Goal: Find specific page/section: Find specific page/section

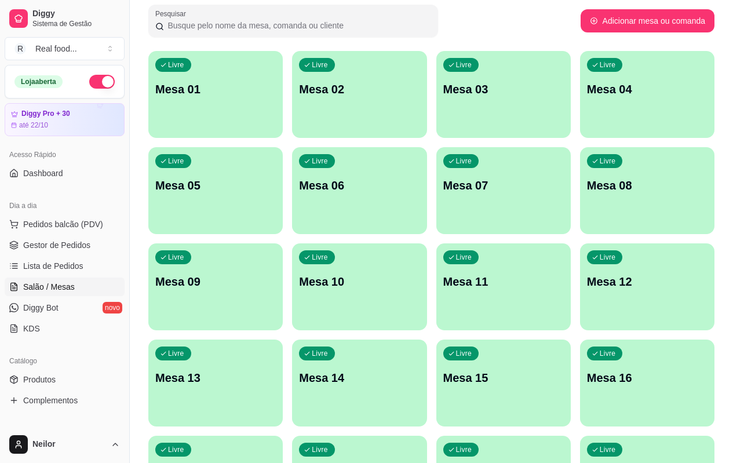
scroll to position [187, 0]
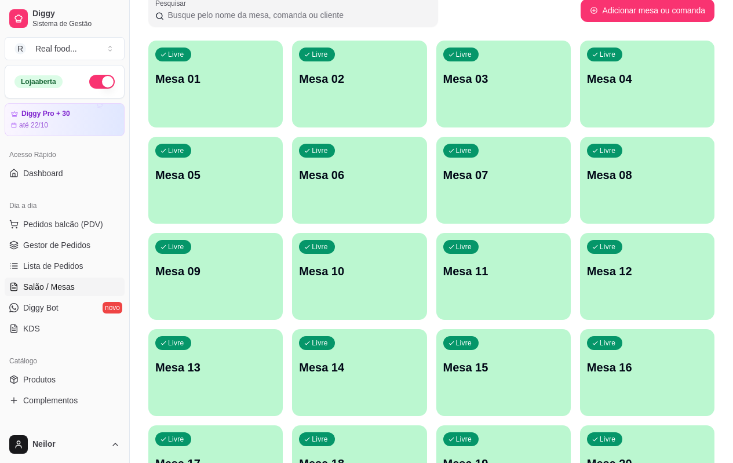
click at [488, 171] on div "Livre Mesa 01 Livre Mesa 02 Livre Mesa 03 Livre Mesa 04 Livre Mesa 05 Livre Mes…" at bounding box center [431, 276] width 566 height 471
click at [506, 7] on div "Pesquisar" at bounding box center [364, 10] width 432 height 32
click at [259, 128] on div "Livre Mesa 01 Livre Mesa 02 Livre Mesa 03 Livre Mesa 04 Livre Mesa 05 Livre Mes…" at bounding box center [431, 276] width 566 height 471
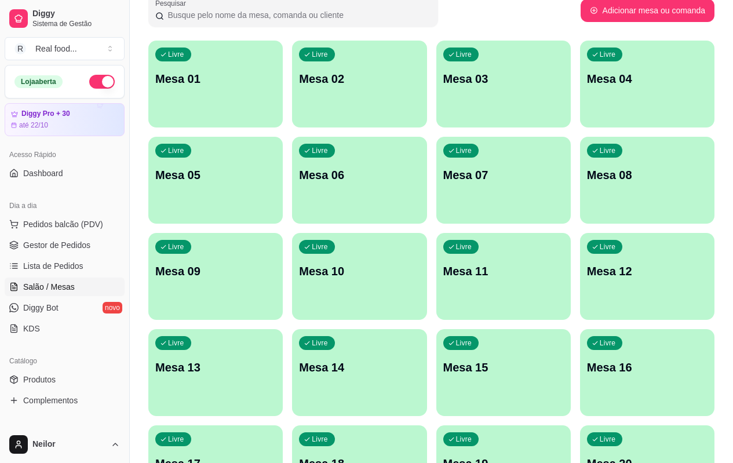
click at [257, 131] on div "Livre Mesa 01 Livre Mesa 02 Livre Mesa 03 Livre Mesa 04 Livre Mesa 05 Livre Mes…" at bounding box center [431, 276] width 566 height 471
click at [258, 131] on div "Livre Mesa 01 Livre Mesa 02 Livre Mesa 03 Livre Mesa 04 Livre Mesa 05 Livre Mes…" at bounding box center [431, 276] width 566 height 471
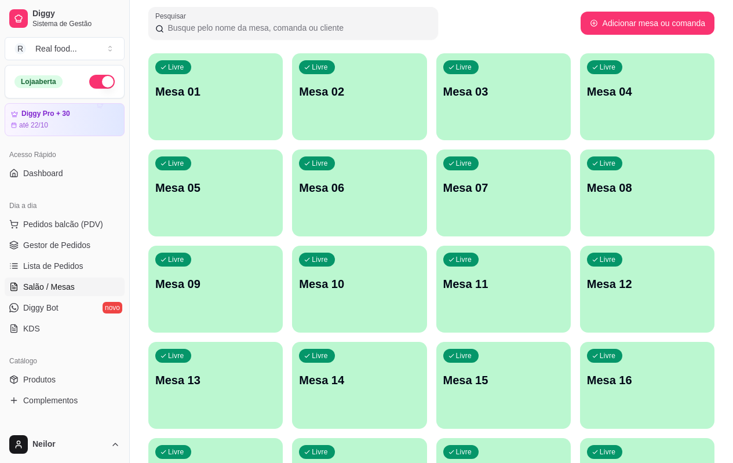
scroll to position [116, 0]
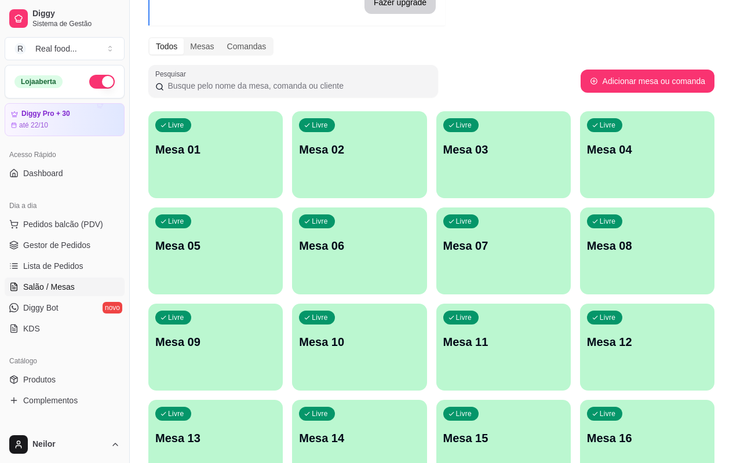
click at [258, 152] on div "Livre Mesa 01 Livre Mesa 02 Livre Mesa 03 Livre Mesa 04 Livre Mesa 05 Livre Mes…" at bounding box center [431, 346] width 566 height 471
click at [444, 89] on div "Pesquisar" at bounding box center [364, 81] width 432 height 32
click at [43, 244] on span "Gestor de Pedidos" at bounding box center [56, 245] width 67 height 12
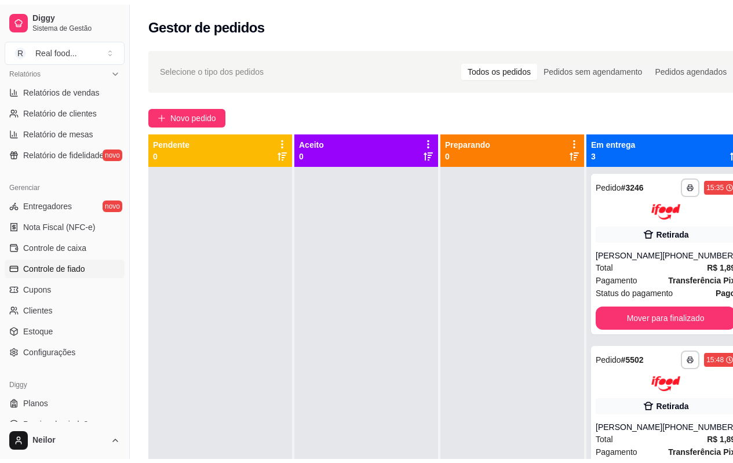
scroll to position [371, 0]
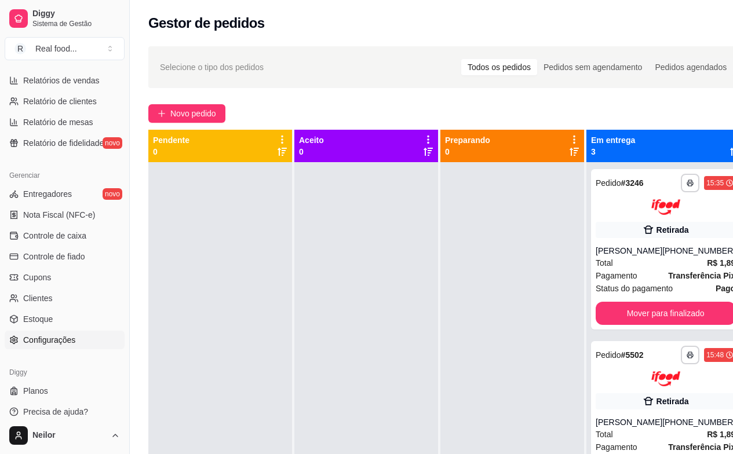
click at [71, 339] on span "Configurações" at bounding box center [49, 340] width 52 height 12
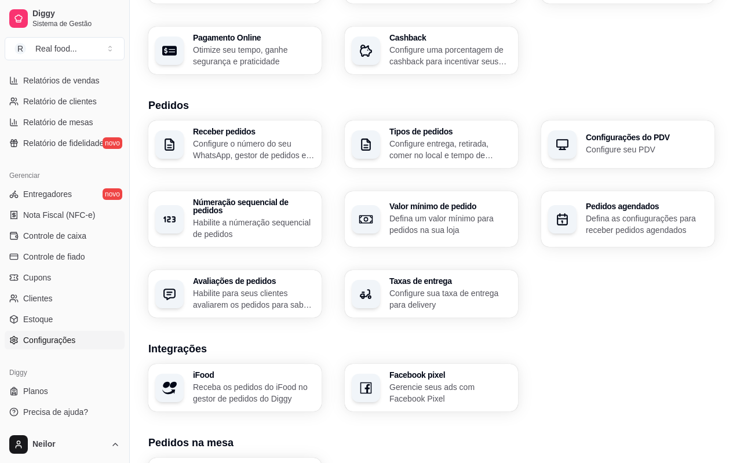
scroll to position [174, 0]
